Goal: Task Accomplishment & Management: Manage account settings

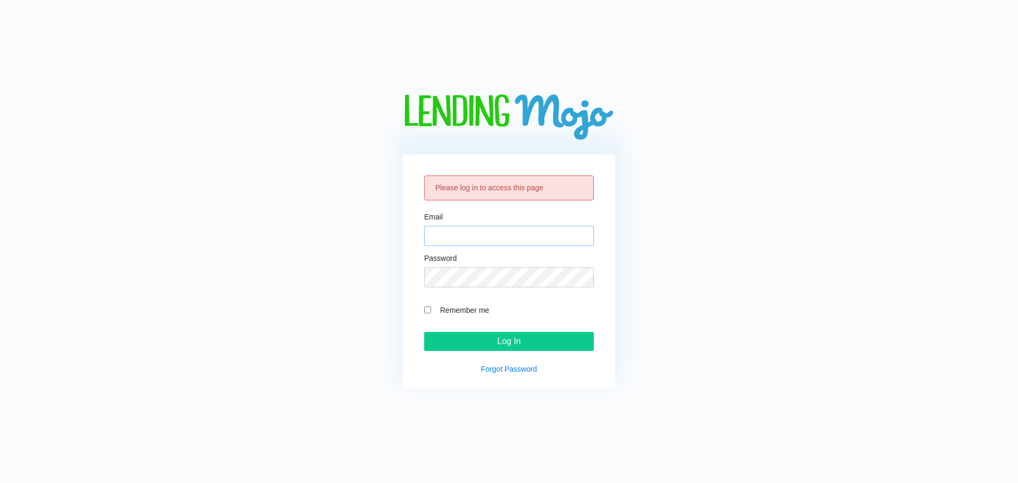
click at [485, 240] on input "Email" at bounding box center [509, 236] width 170 height 20
click at [694, 148] on div "Please log in to access this page Email Password Remember me Log In Forgot Pass…" at bounding box center [509, 241] width 412 height 294
click at [486, 235] on input "Email" at bounding box center [509, 236] width 170 height 20
type input "[PERSON_NAME][EMAIL_ADDRESS][DOMAIN_NAME]"
click at [503, 369] on link "Forgot Password" at bounding box center [509, 369] width 56 height 8
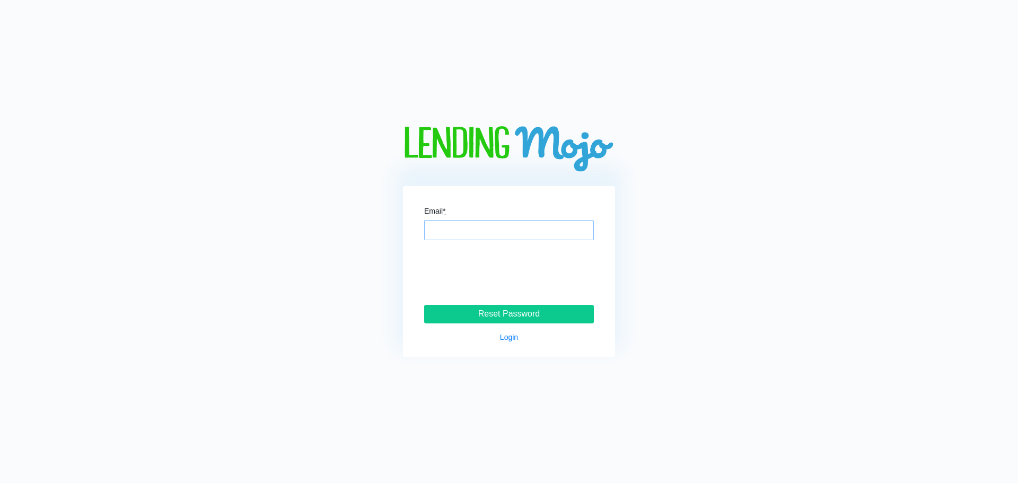
click at [508, 232] on input "Email *" at bounding box center [509, 230] width 170 height 20
click at [520, 236] on input "[EMAIL_ADDRESS][PERSON_NAME][PERSON_NAME][DOMAIN_NAME]" at bounding box center [509, 230] width 170 height 20
drag, startPoint x: 565, startPoint y: 231, endPoint x: 544, endPoint y: 231, distance: 21.2
click at [544, 231] on input "[EMAIL_ADDRESS][PERSON_NAME][PERSON_NAME][DOMAIN_NAME]" at bounding box center [509, 230] width 170 height 20
type input "[PERSON_NAME][EMAIL_ADDRESS][DOMAIN_NAME]"
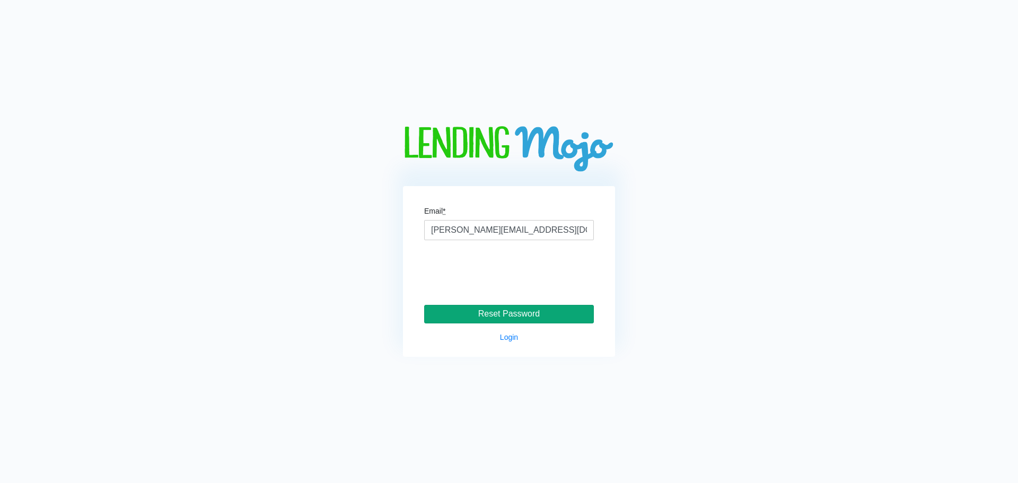
click at [540, 318] on input "Reset Password" at bounding box center [509, 314] width 170 height 19
